Goal: Transaction & Acquisition: Purchase product/service

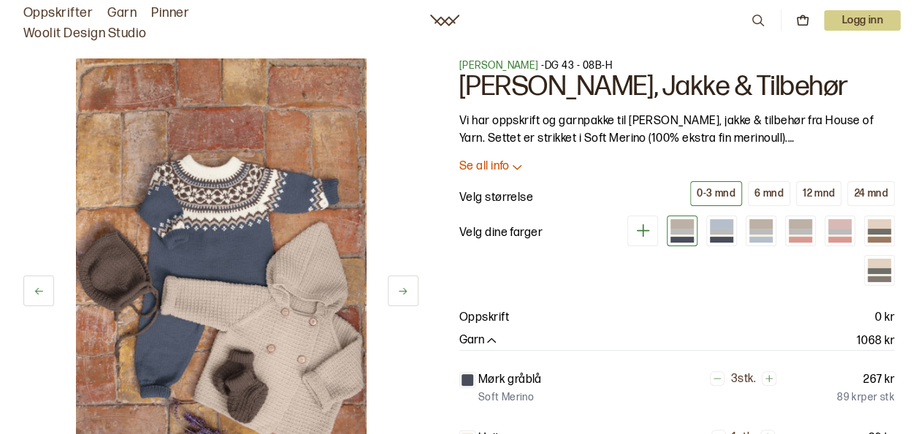
click at [400, 284] on button at bounding box center [403, 290] width 31 height 31
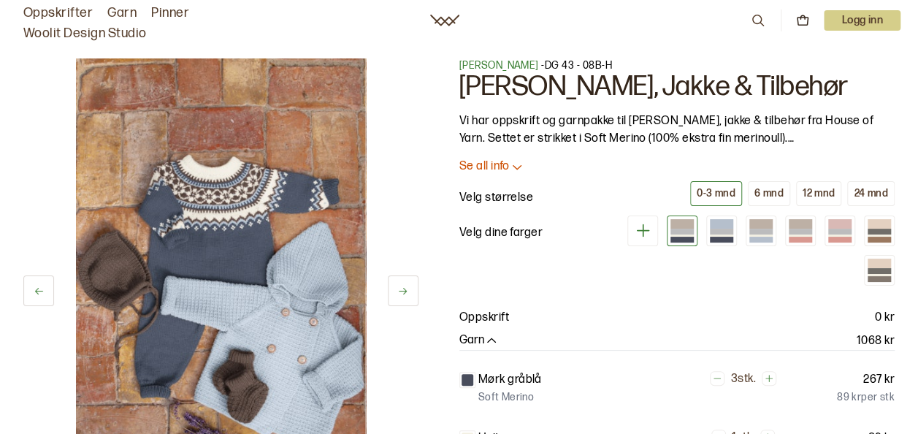
click at [400, 284] on button at bounding box center [403, 290] width 31 height 31
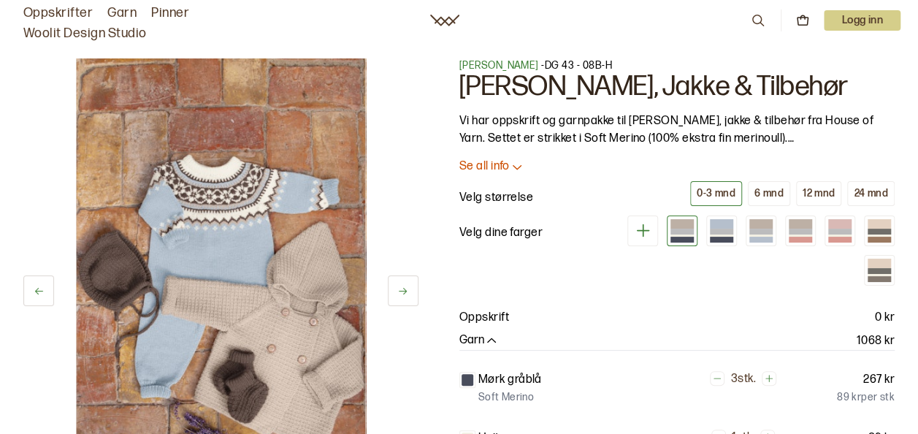
click at [400, 284] on button at bounding box center [403, 290] width 31 height 31
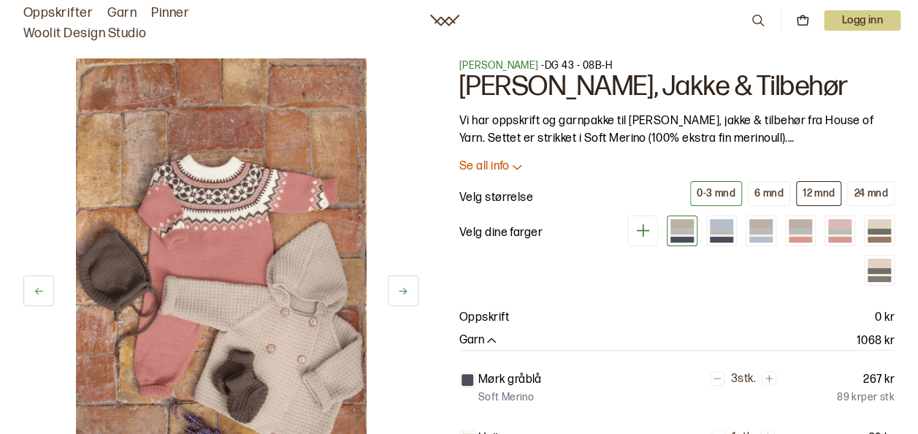
click at [824, 199] on div "12 mnd" at bounding box center [818, 193] width 33 height 13
click at [836, 229] on div at bounding box center [839, 231] width 23 height 5
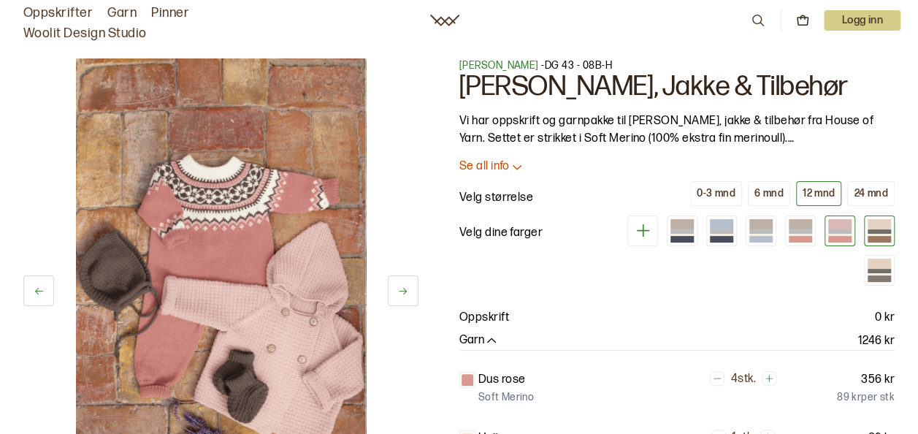
click at [877, 227] on div at bounding box center [878, 224] width 23 height 10
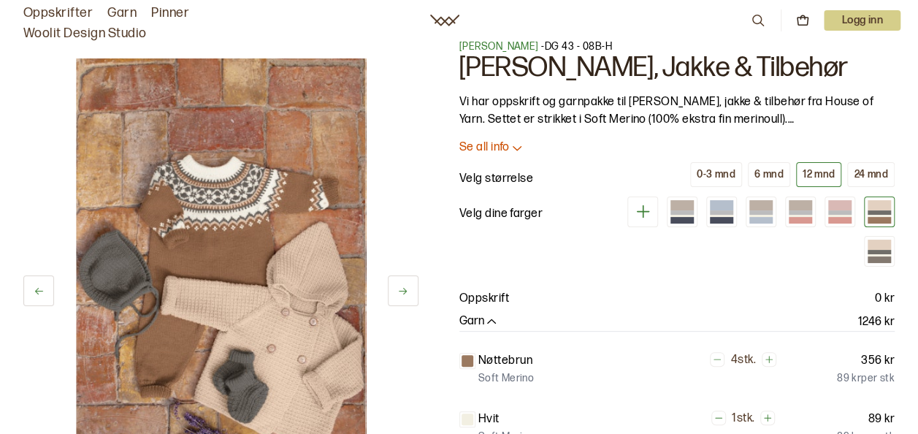
scroll to position [29, 0]
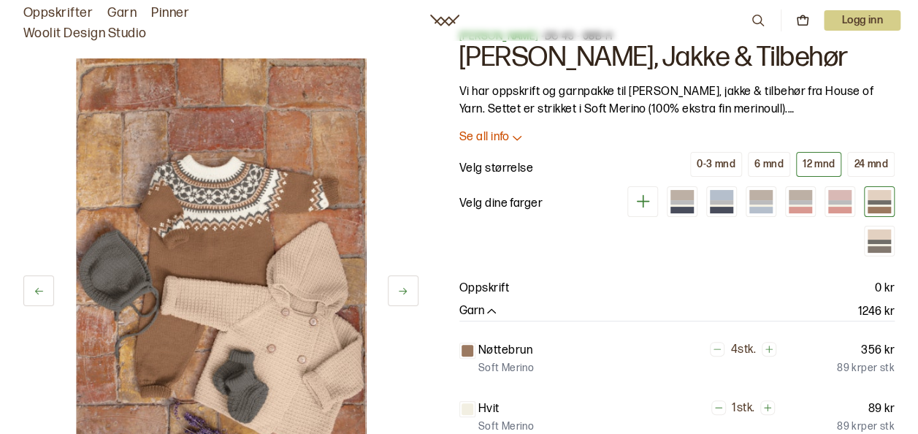
click at [404, 285] on icon at bounding box center [402, 290] width 11 height 11
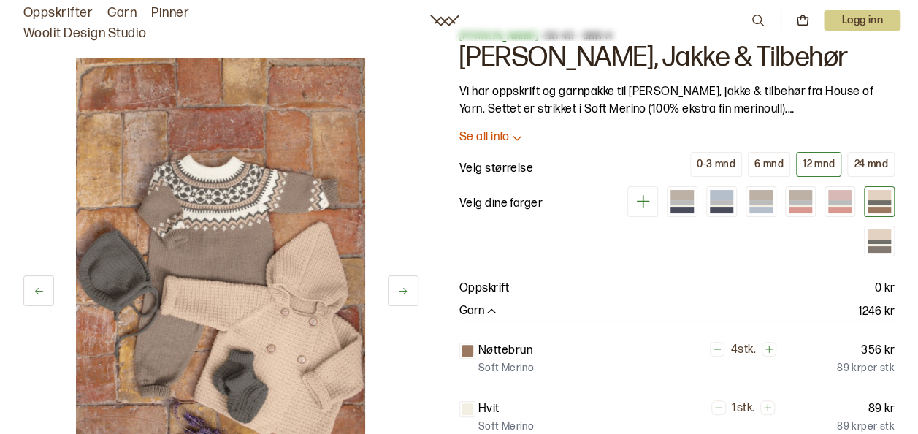
click at [404, 285] on icon at bounding box center [402, 290] width 11 height 11
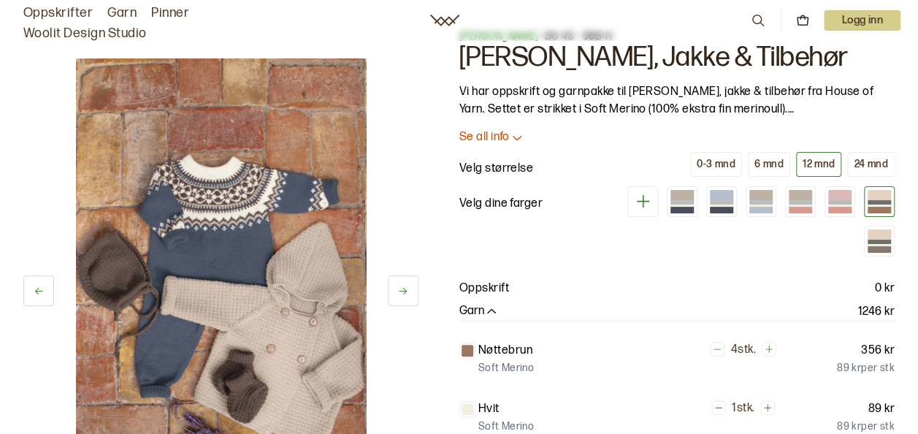
click at [404, 285] on icon at bounding box center [402, 290] width 11 height 11
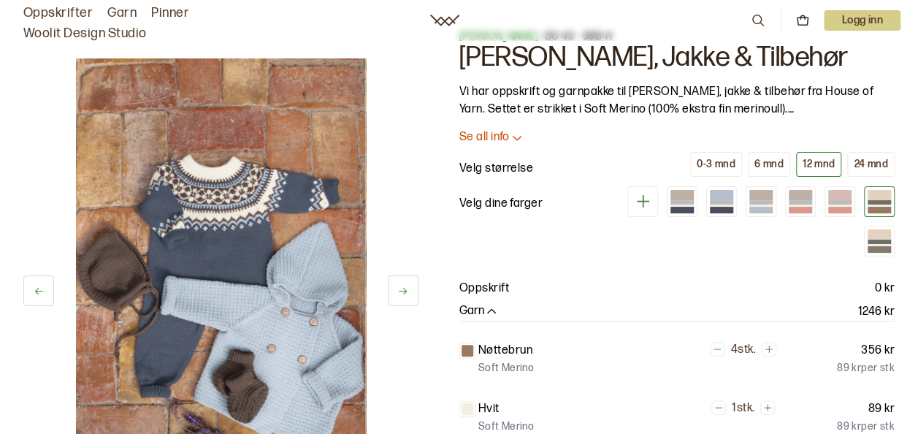
click at [404, 285] on icon at bounding box center [402, 290] width 11 height 11
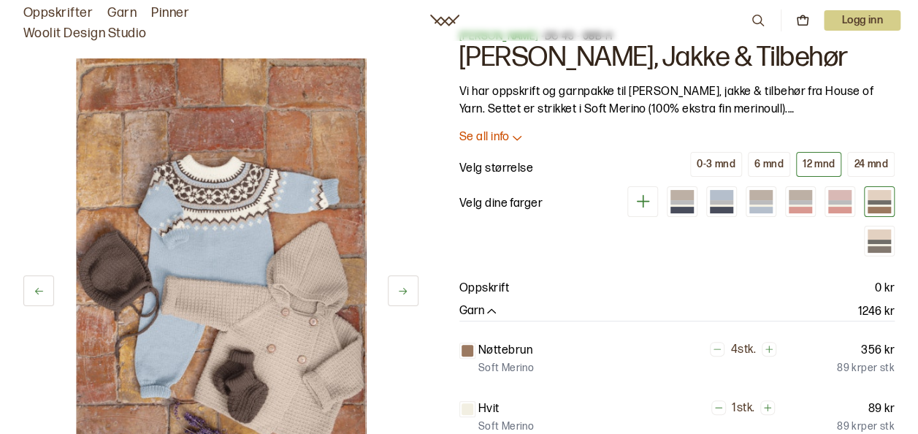
click at [404, 285] on icon at bounding box center [402, 290] width 11 height 11
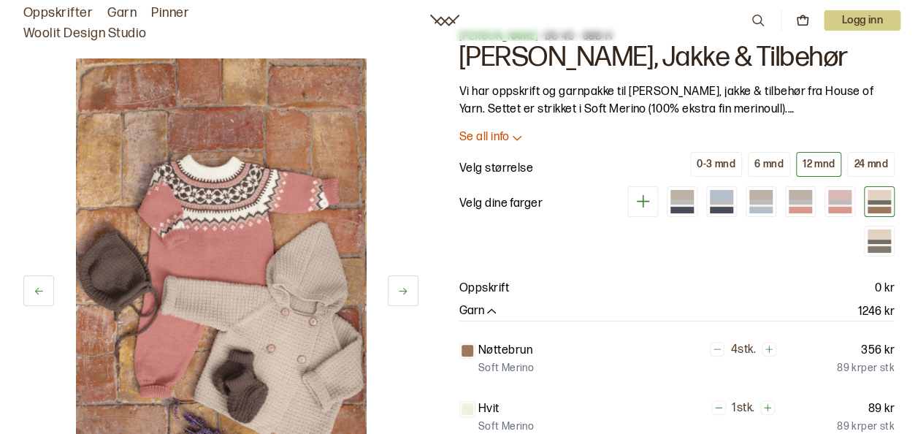
click at [404, 285] on icon at bounding box center [402, 290] width 11 height 11
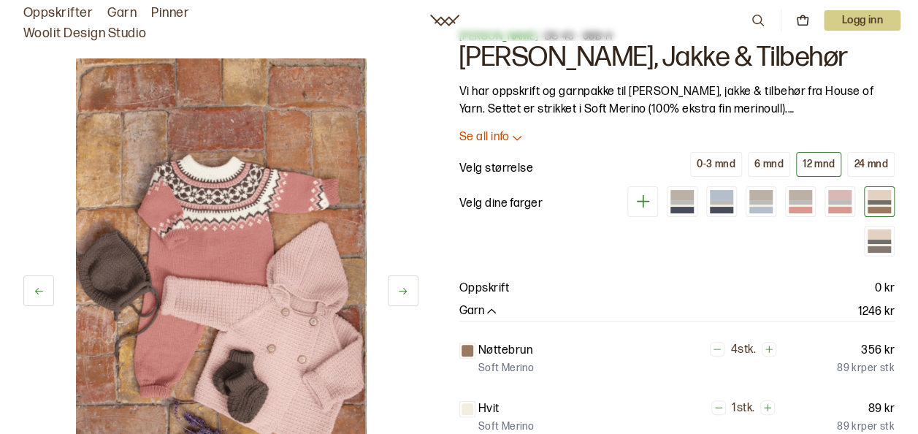
click at [404, 285] on icon at bounding box center [402, 290] width 11 height 11
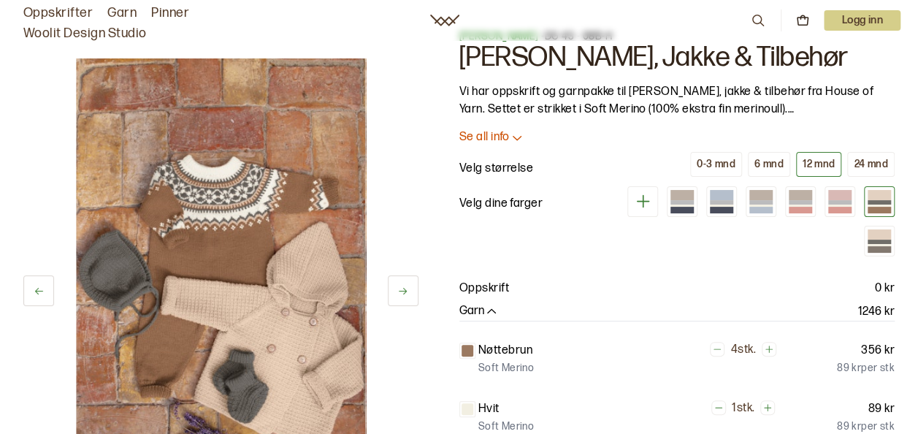
click at [404, 285] on icon at bounding box center [402, 290] width 11 height 11
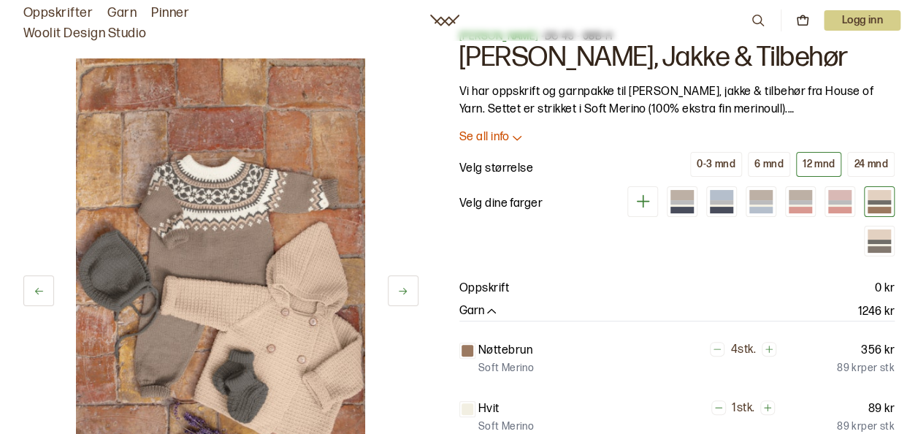
click at [404, 285] on icon at bounding box center [402, 290] width 11 height 11
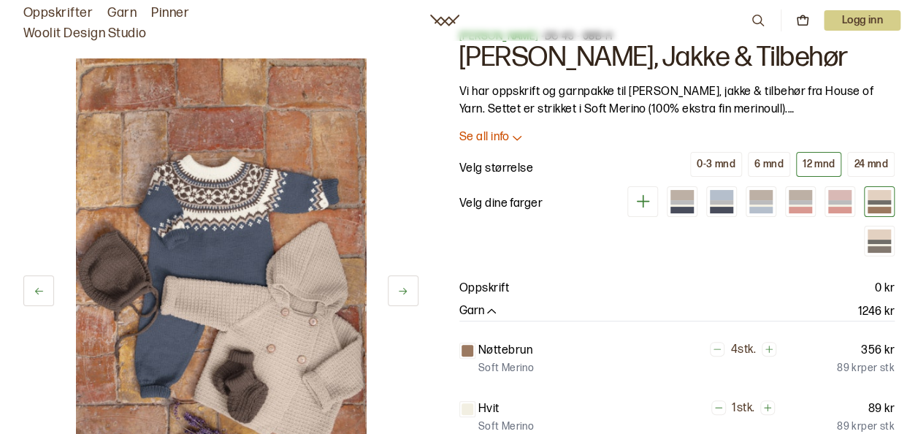
click at [404, 285] on icon at bounding box center [402, 290] width 11 height 11
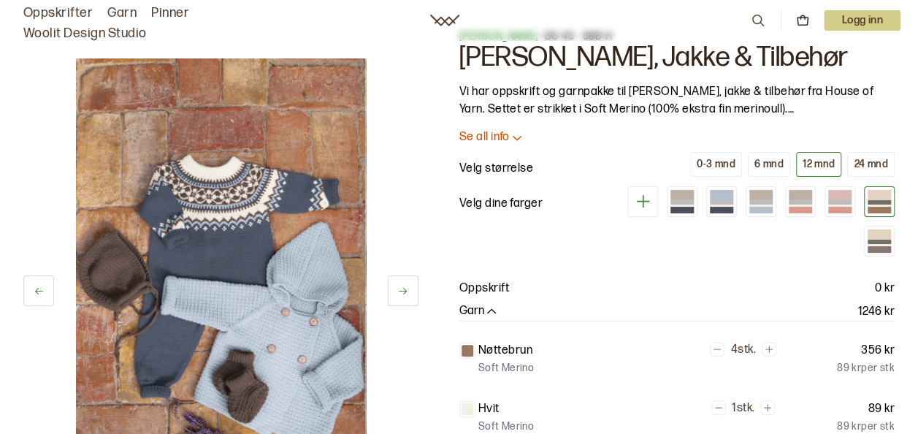
click at [404, 285] on icon at bounding box center [402, 290] width 11 height 11
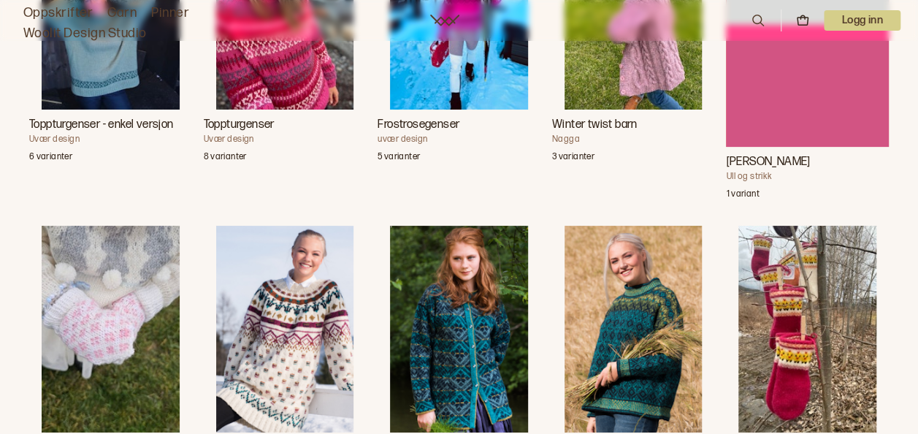
scroll to position [3834, 0]
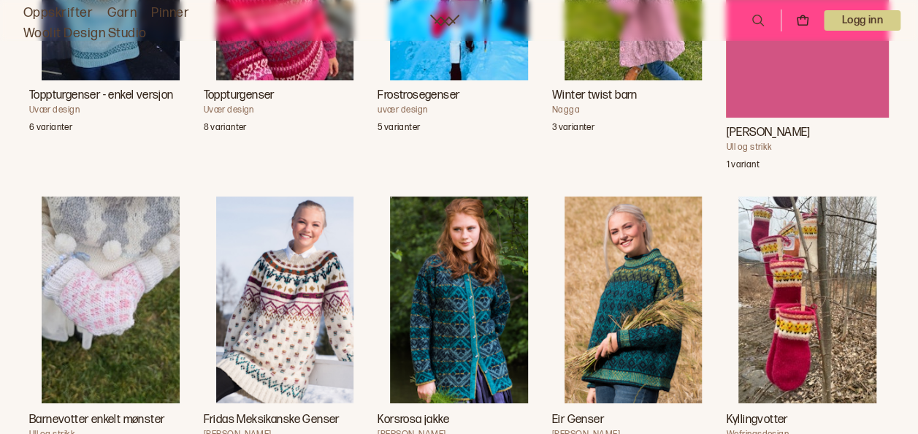
click at [599, 104] on h3 "Winter twist barn" at bounding box center [633, 96] width 163 height 18
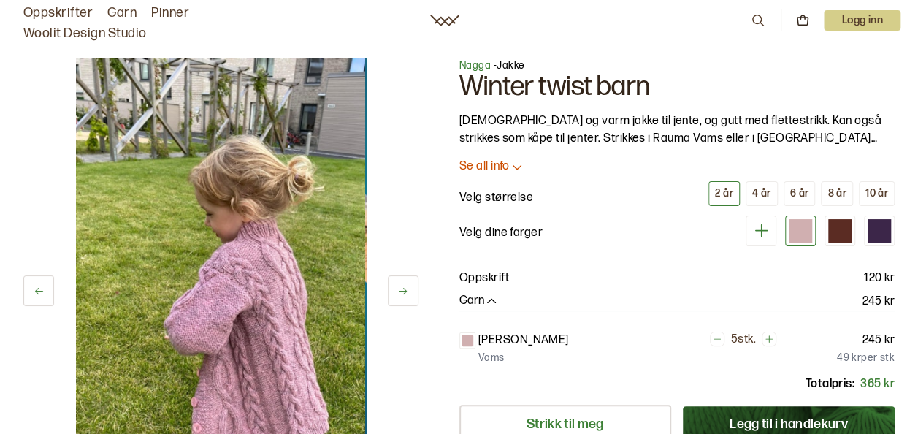
click at [407, 288] on icon at bounding box center [402, 290] width 11 height 11
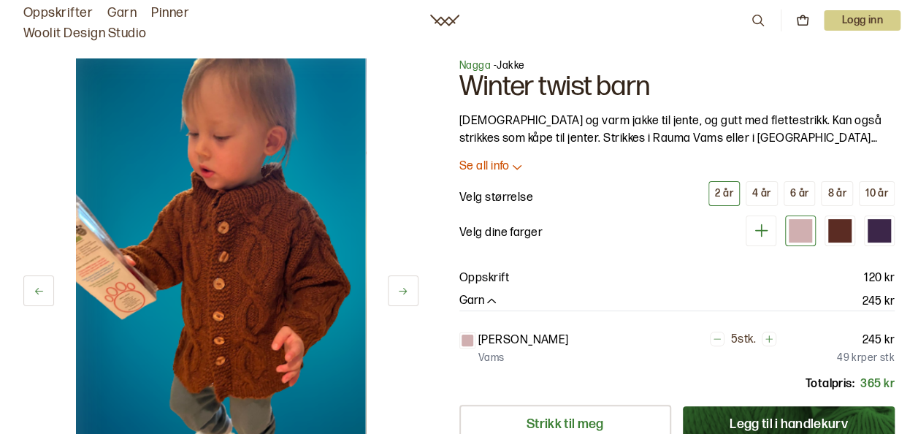
click at [407, 288] on icon at bounding box center [402, 290] width 11 height 11
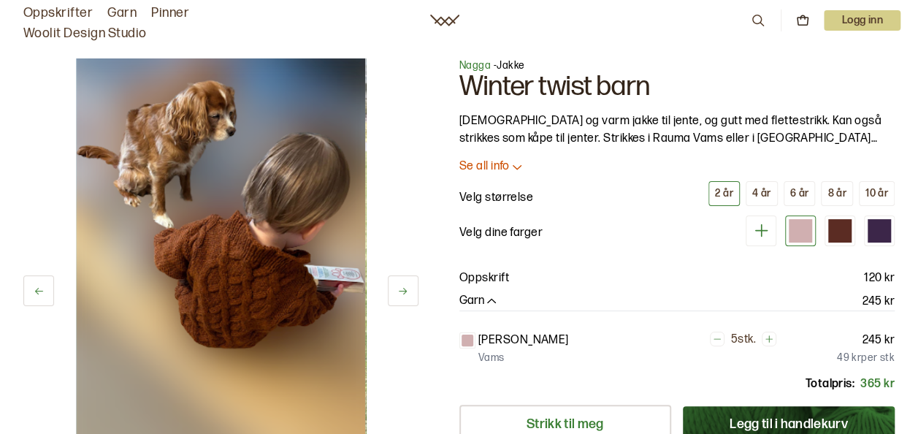
click at [407, 288] on icon at bounding box center [402, 290] width 11 height 11
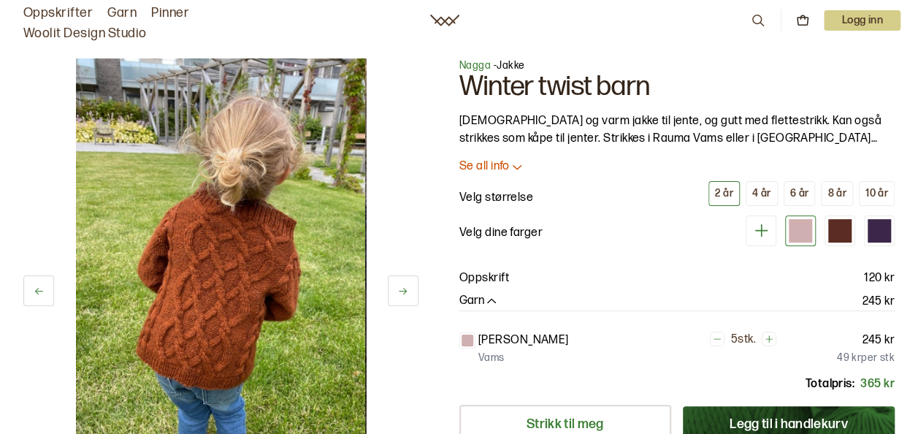
click at [407, 288] on icon at bounding box center [402, 290] width 11 height 11
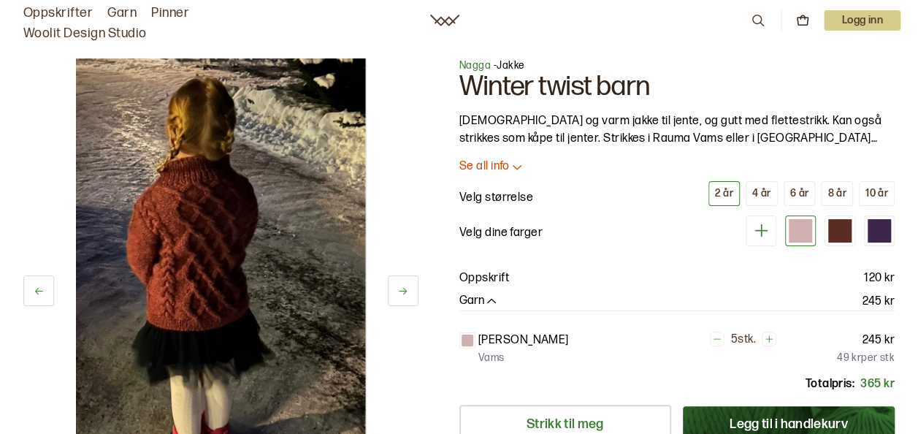
click at [407, 288] on icon at bounding box center [402, 290] width 11 height 11
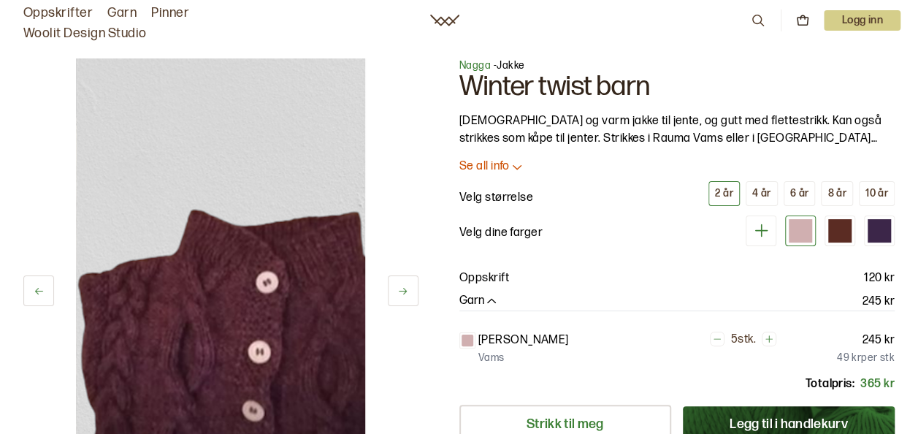
click at [407, 288] on icon at bounding box center [402, 290] width 11 height 11
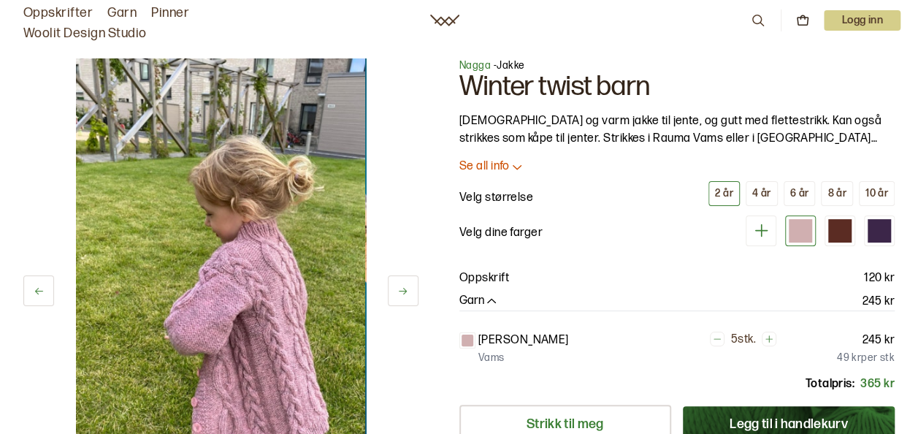
click at [393, 288] on button at bounding box center [403, 290] width 31 height 31
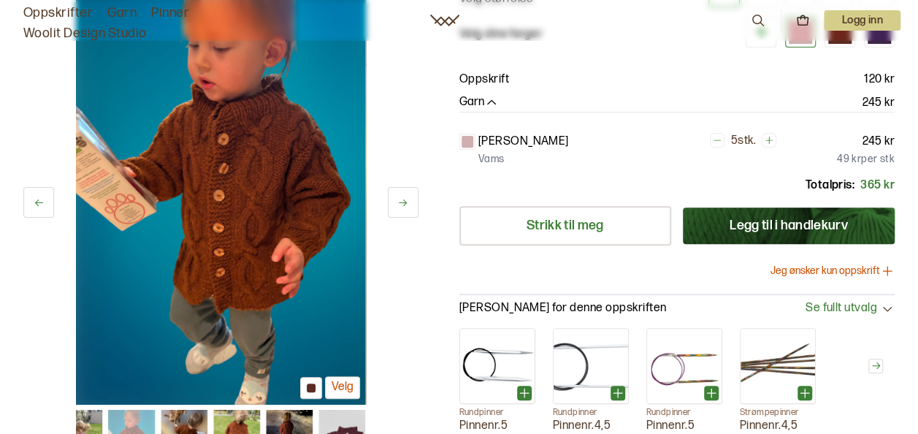
scroll to position [204, 0]
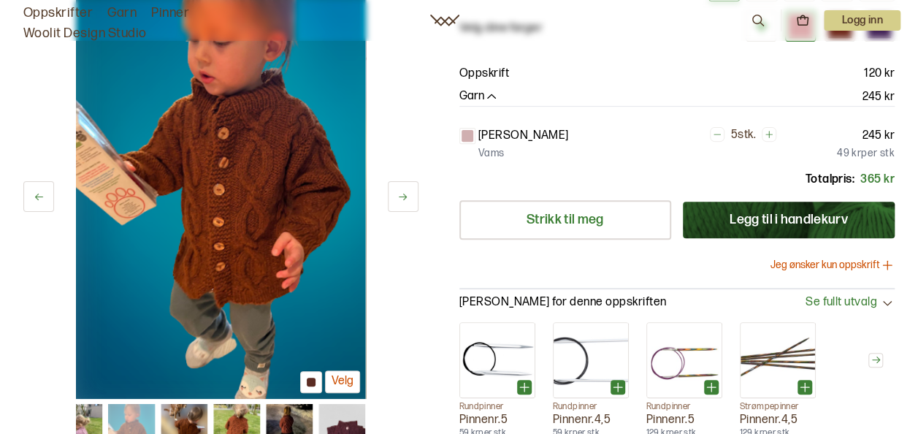
click at [783, 217] on button "Legg til i handlekurv" at bounding box center [788, 219] width 212 height 36
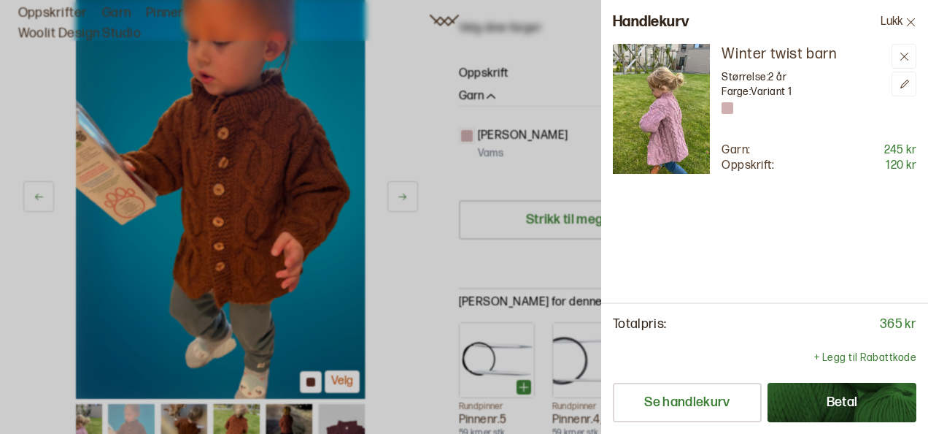
click at [577, 251] on div at bounding box center [464, 217] width 928 height 434
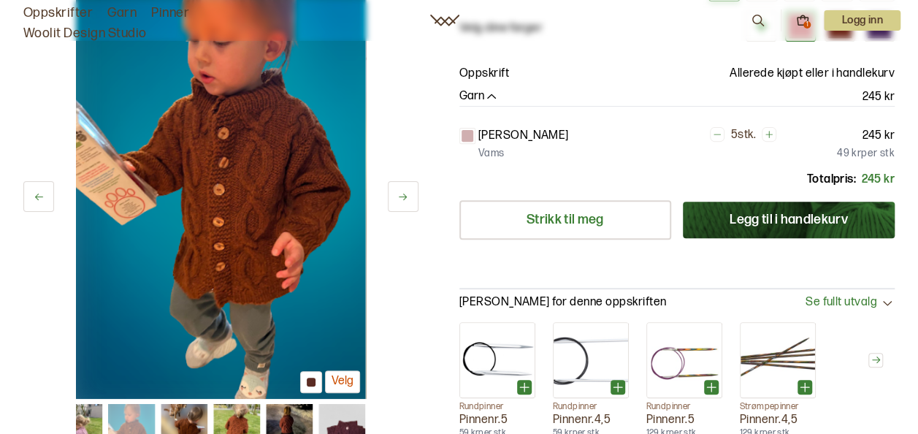
click at [439, 195] on div "2 av 6 Velg 2 av 6 Velg Nagga - Jakke Winter twist barn God og varm jakke til j…" at bounding box center [459, 152] width 918 height 655
click at [396, 194] on button at bounding box center [403, 196] width 31 height 31
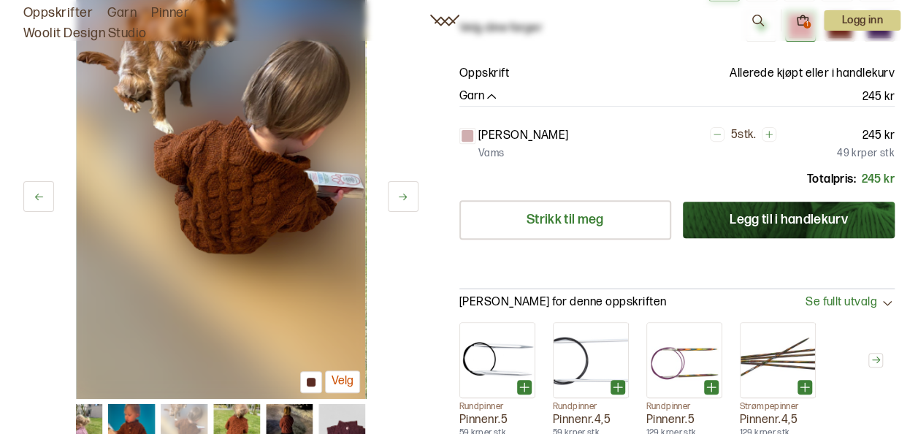
click at [396, 194] on button at bounding box center [403, 196] width 31 height 31
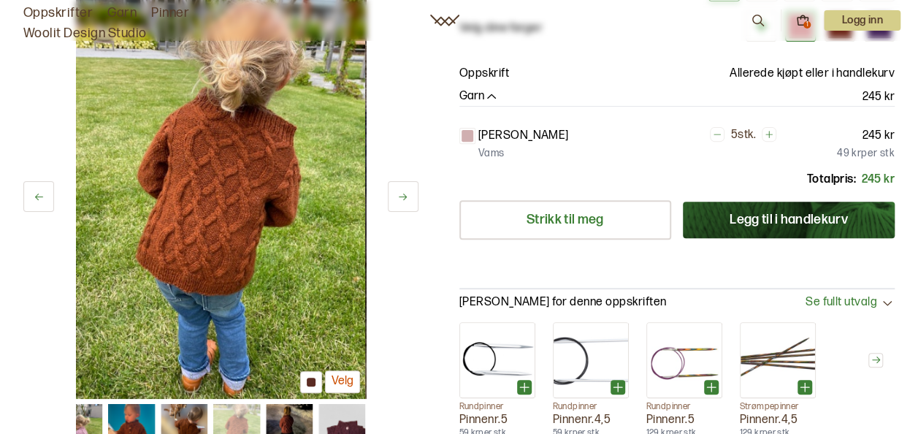
click at [396, 194] on button at bounding box center [403, 196] width 31 height 31
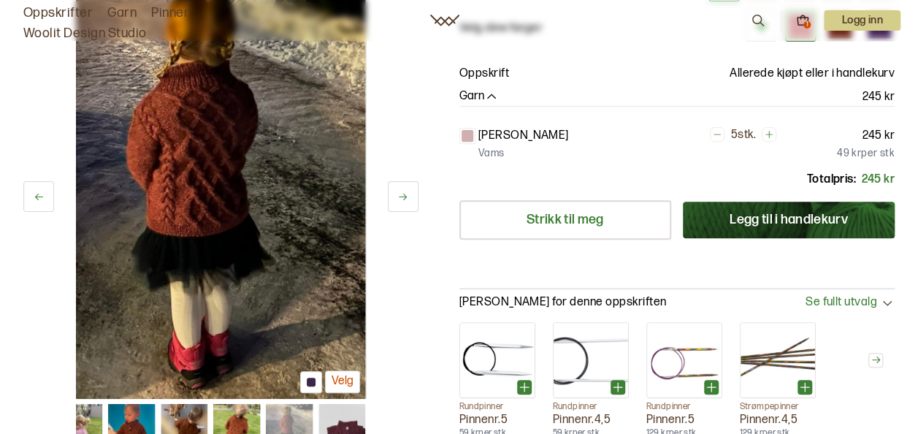
click at [396, 194] on button at bounding box center [403, 196] width 31 height 31
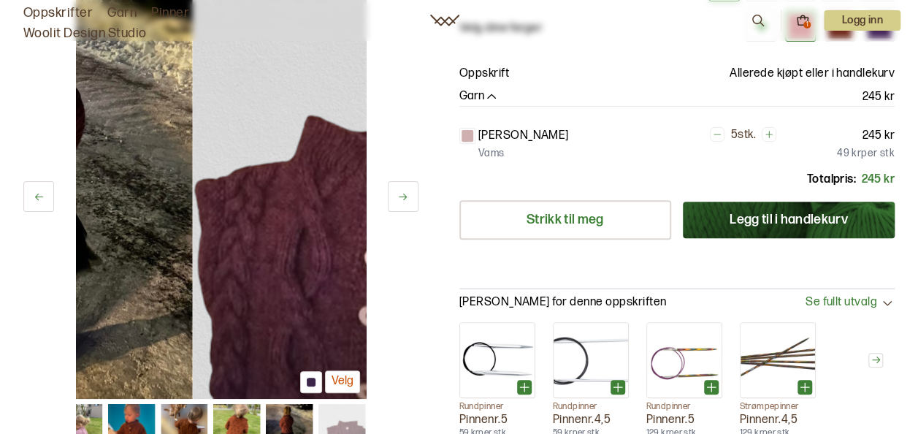
click at [396, 194] on button at bounding box center [403, 196] width 31 height 31
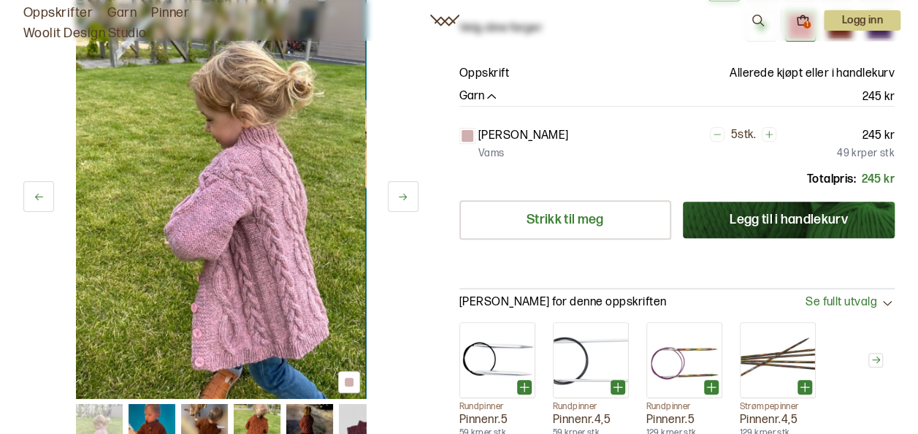
click at [521, 387] on icon at bounding box center [524, 387] width 15 height 15
click at [618, 387] on icon at bounding box center [617, 387] width 15 height 15
click at [807, 382] on icon at bounding box center [804, 387] width 15 height 15
click at [711, 387] on icon at bounding box center [711, 386] width 0 height 9
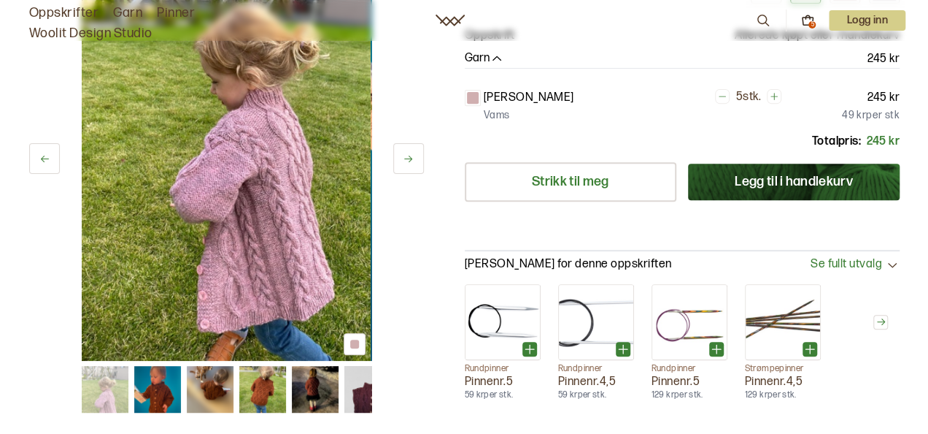
scroll to position [126, 0]
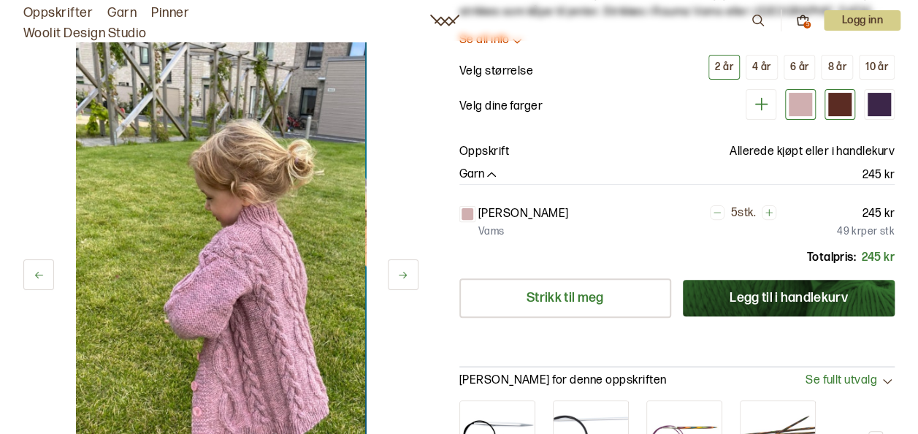
click at [835, 105] on div at bounding box center [839, 104] width 23 height 23
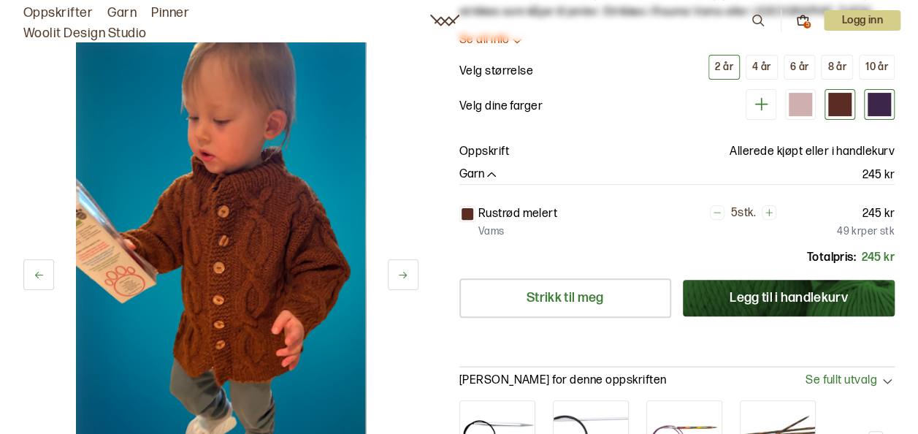
click at [883, 106] on div at bounding box center [878, 104] width 23 height 23
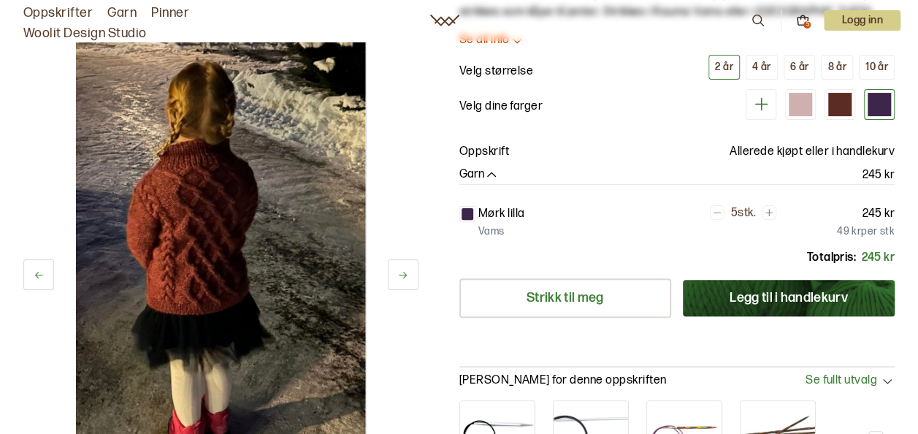
click at [765, 107] on icon at bounding box center [761, 104] width 18 height 18
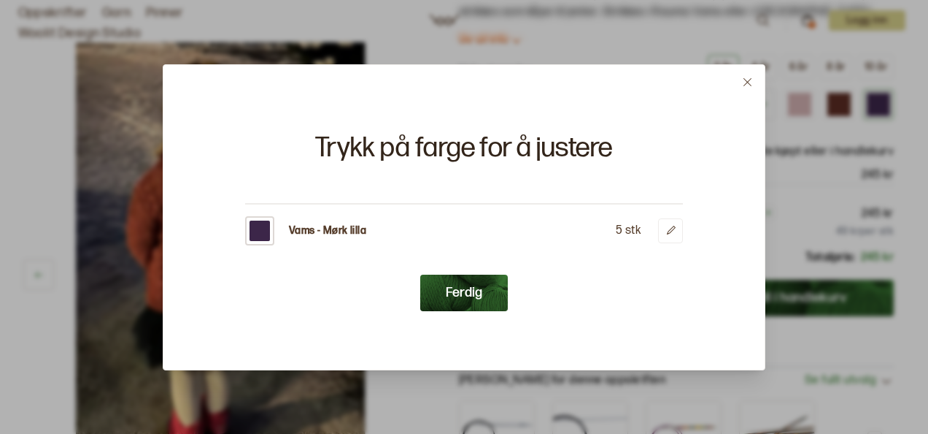
click at [458, 291] on button "Ferdig" at bounding box center [464, 292] width 88 height 36
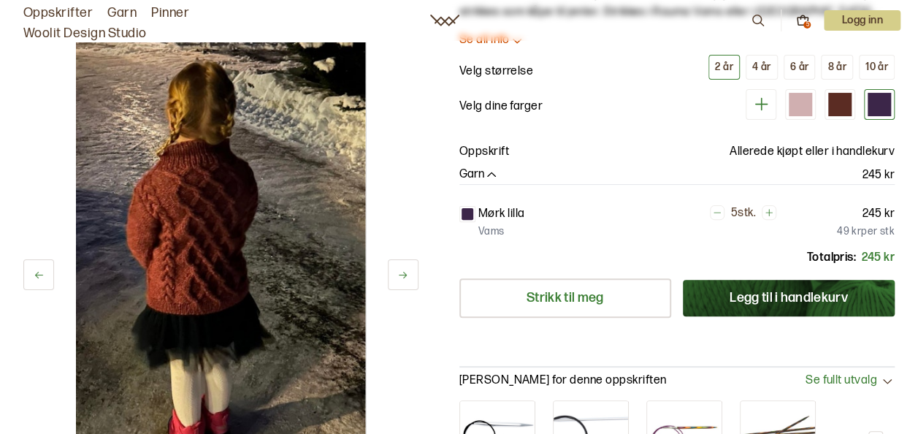
click at [801, 18] on icon at bounding box center [802, 20] width 13 height 13
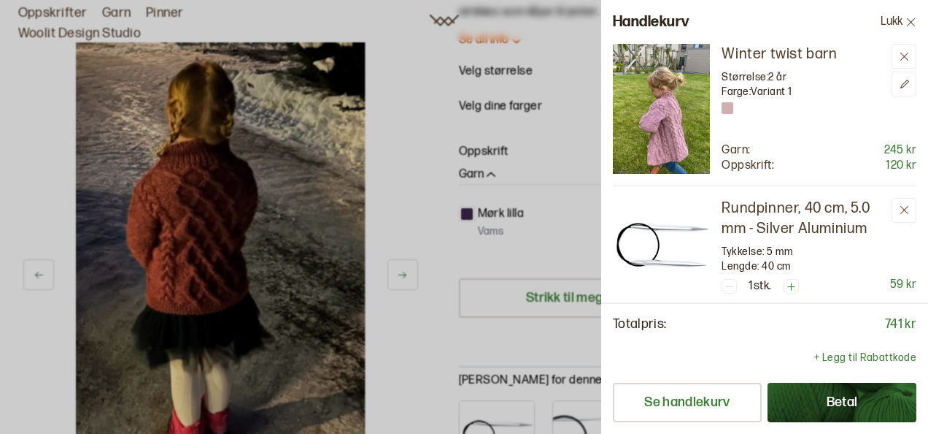
click at [691, 99] on img at bounding box center [661, 109] width 97 height 130
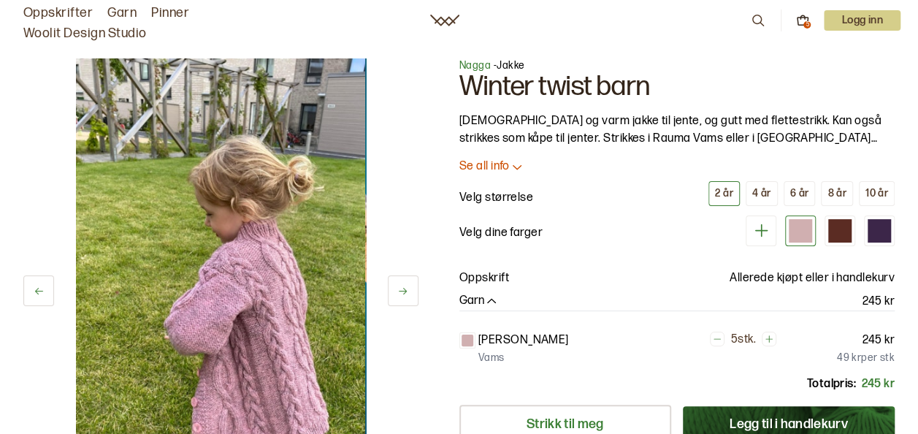
click at [763, 229] on icon at bounding box center [761, 230] width 18 height 18
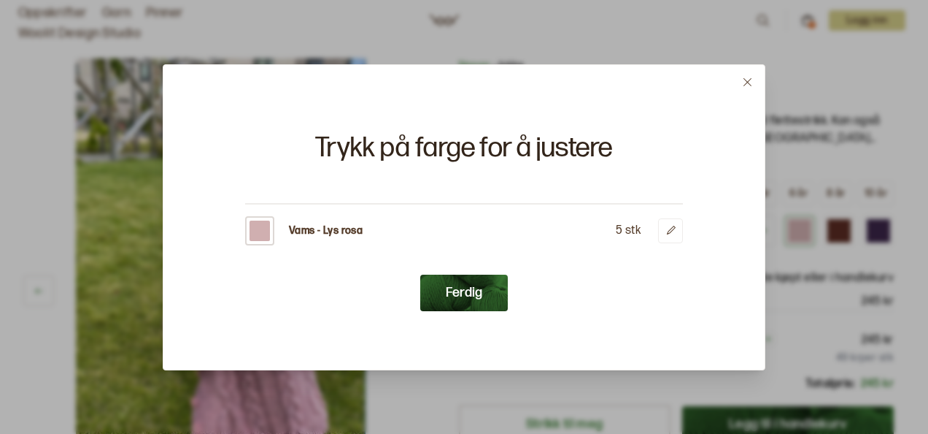
click at [636, 230] on div "5 stk" at bounding box center [628, 230] width 25 height 20
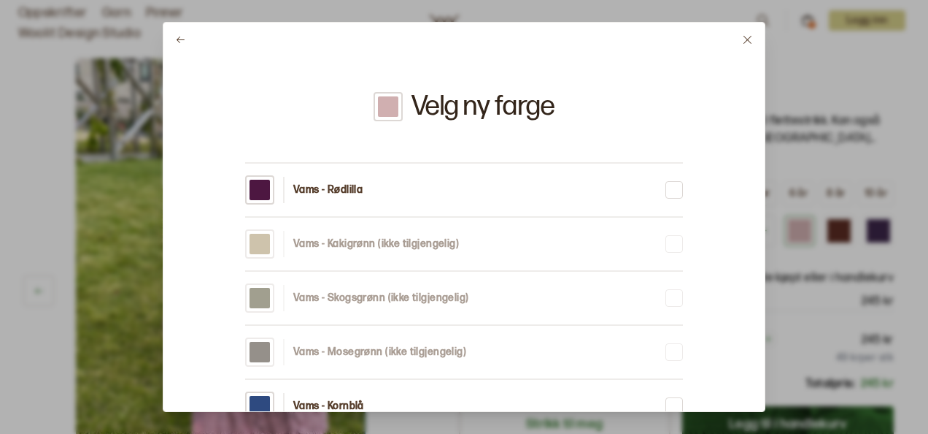
click at [674, 187] on div at bounding box center [675, 190] width 12 height 12
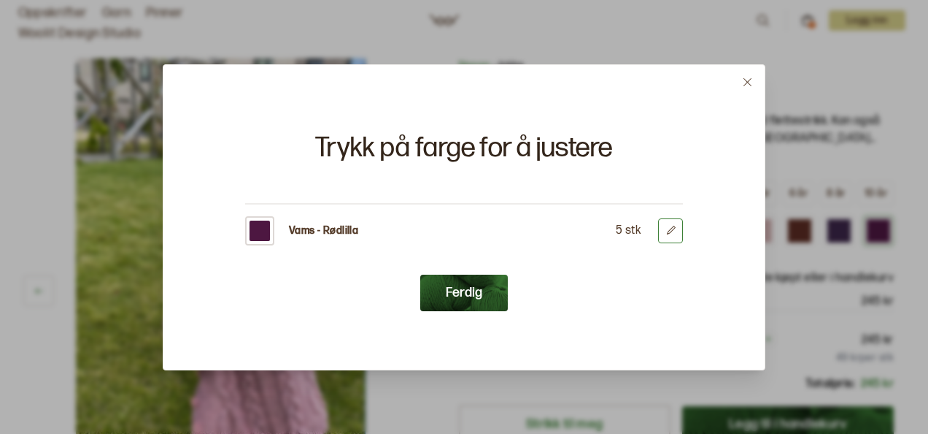
click at [673, 228] on icon at bounding box center [671, 230] width 11 height 11
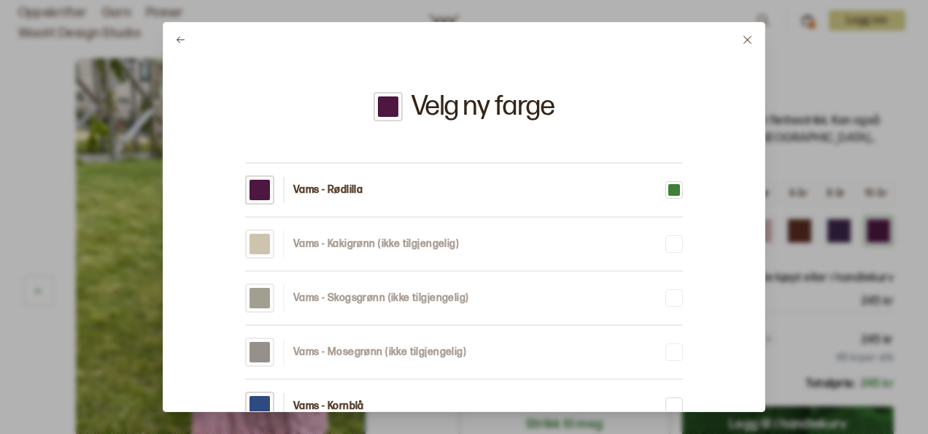
click at [750, 35] on icon at bounding box center [747, 39] width 11 height 11
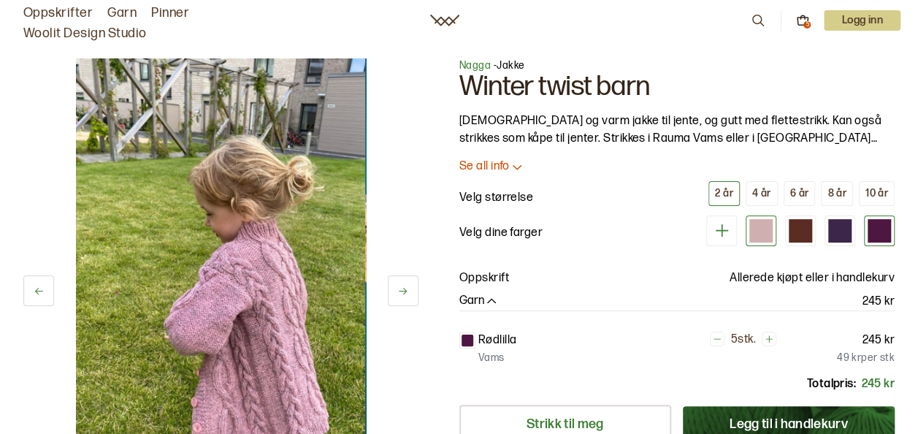
click at [766, 231] on div at bounding box center [760, 230] width 23 height 23
click at [769, 337] on icon at bounding box center [768, 338] width 7 height 7
click at [715, 342] on icon at bounding box center [717, 339] width 10 height 10
click at [800, 228] on div at bounding box center [799, 230] width 23 height 23
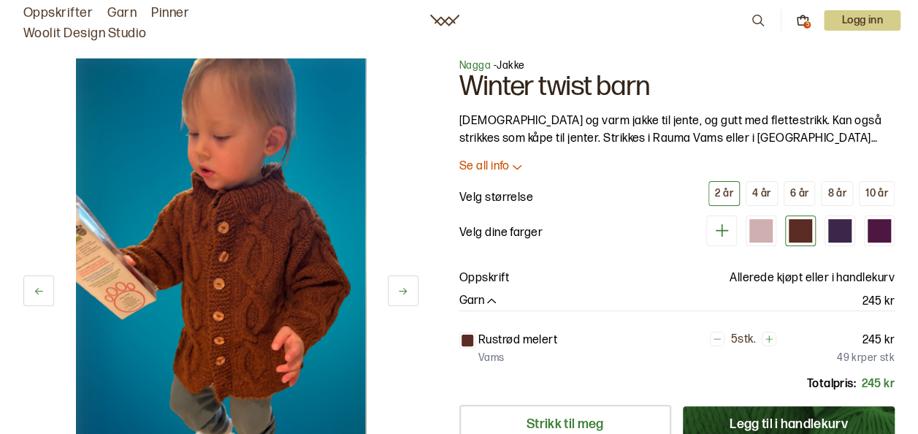
click at [825, 418] on button "Legg til i handlekurv" at bounding box center [788, 424] width 212 height 36
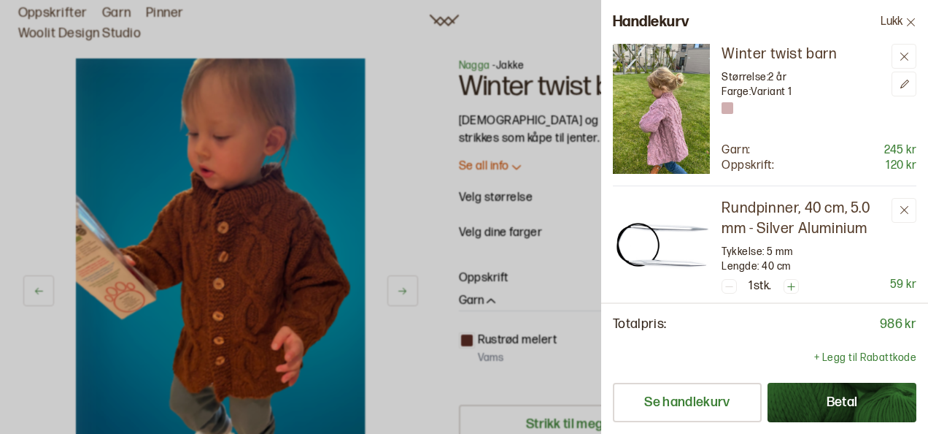
click at [524, 136] on div at bounding box center [464, 217] width 928 height 434
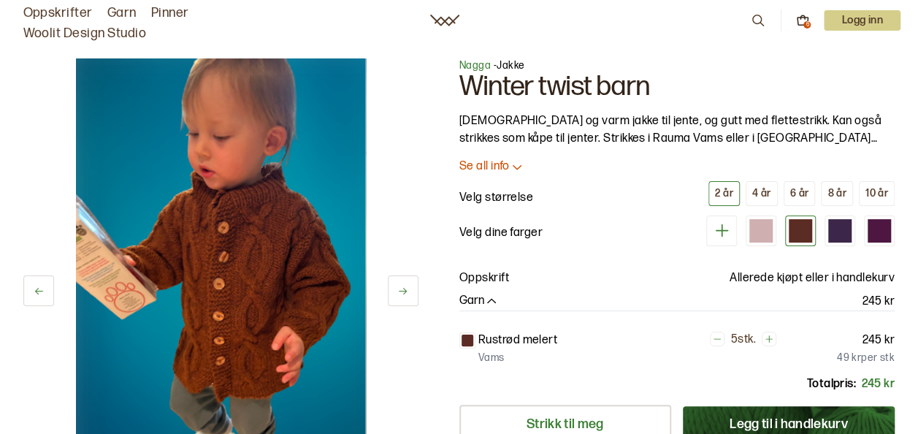
click at [524, 136] on p "God og varm jakke til jente, og gutt med flettestrikk. Kan også strikkes som kå…" at bounding box center [677, 129] width 436 height 35
click at [844, 237] on div at bounding box center [839, 230] width 23 height 23
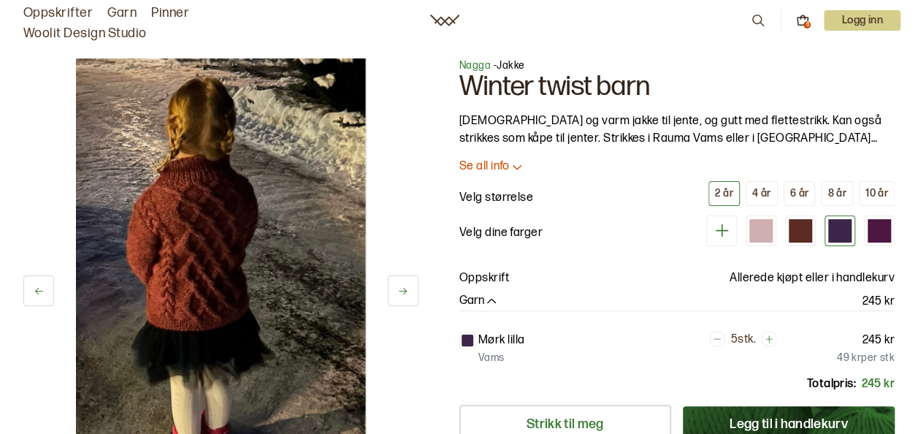
click at [771, 337] on icon at bounding box center [768, 339] width 10 height 10
click at [719, 340] on icon at bounding box center [717, 339] width 10 height 10
click at [748, 412] on button "Legg til i handlekurv" at bounding box center [788, 424] width 212 height 36
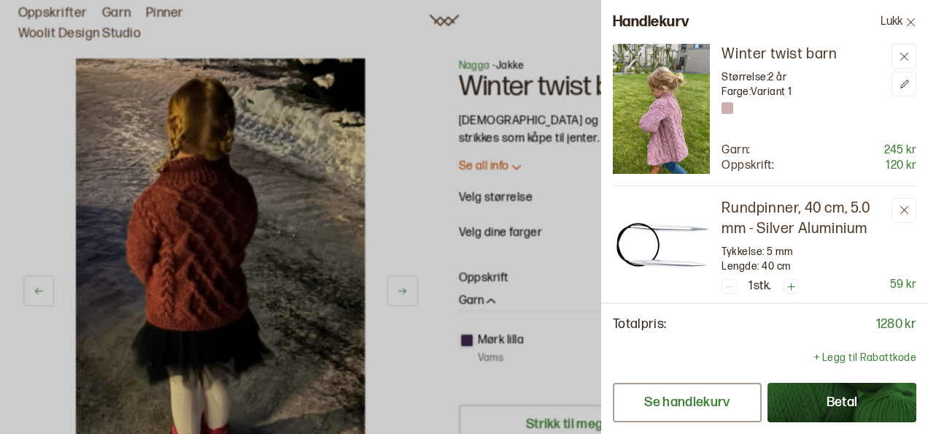
click at [686, 396] on button "Se handlekurv" at bounding box center [687, 401] width 149 height 39
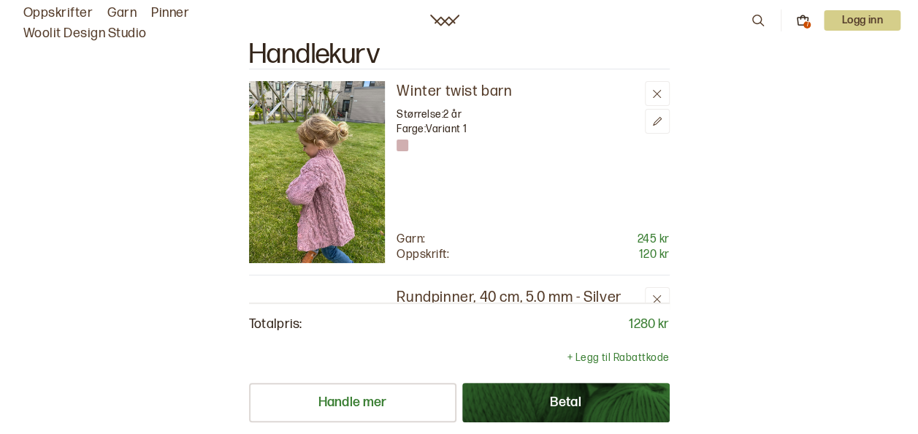
click at [801, 22] on icon at bounding box center [802, 20] width 13 height 13
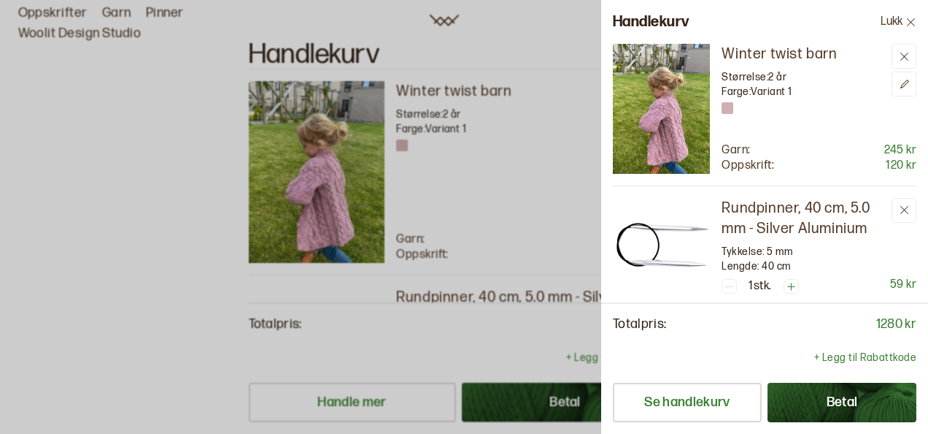
click at [917, 382] on div "Totalpris: 1280 kr + Legg til Rabattkode Se handlekurv Betal" at bounding box center [764, 367] width 327 height 131
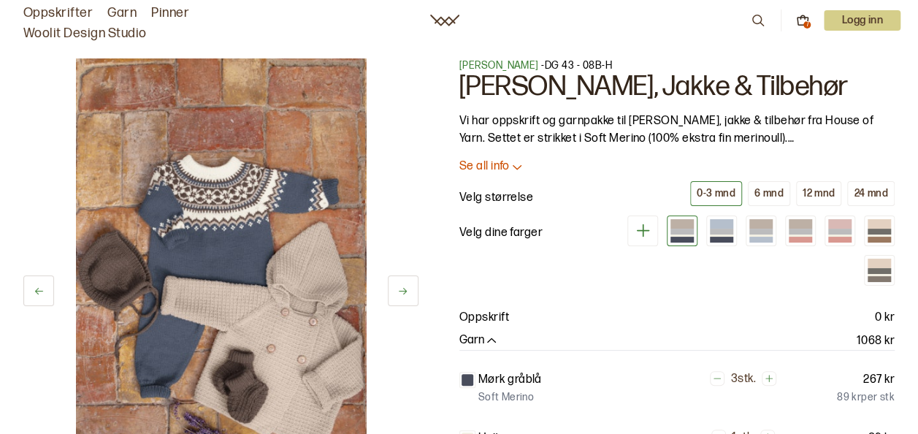
click at [519, 166] on icon at bounding box center [516, 167] width 9 height 4
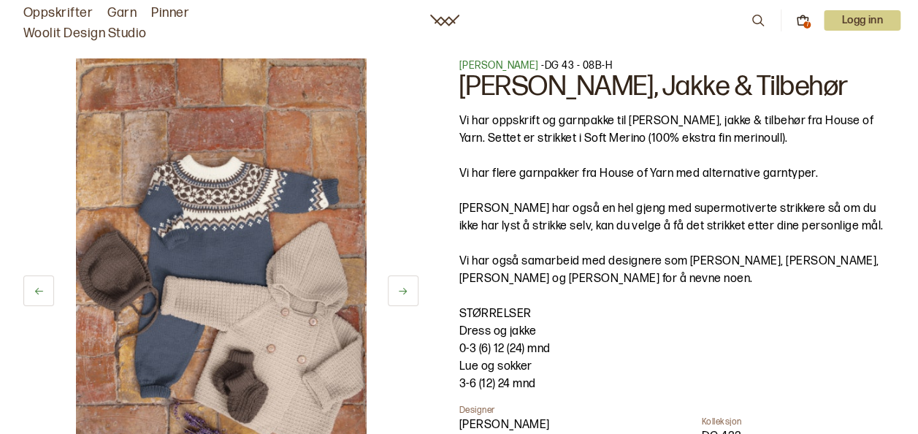
click at [228, 207] on img at bounding box center [220, 275] width 289 height 434
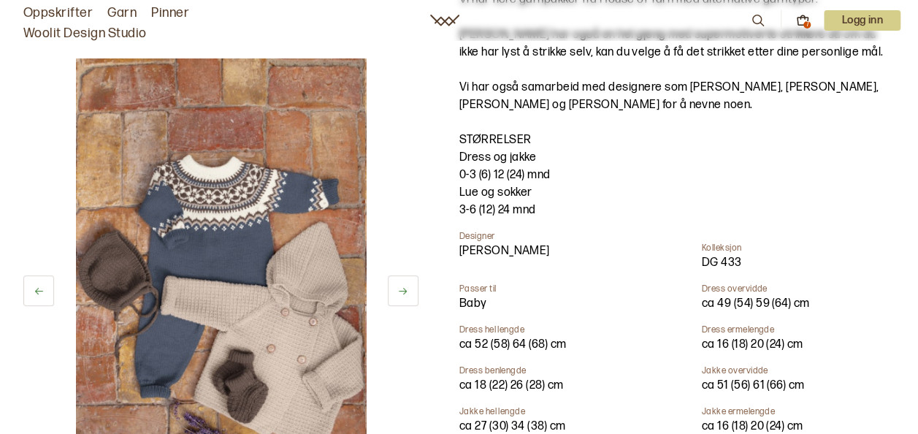
scroll to position [175, 0]
